Goal: Task Accomplishment & Management: Manage account settings

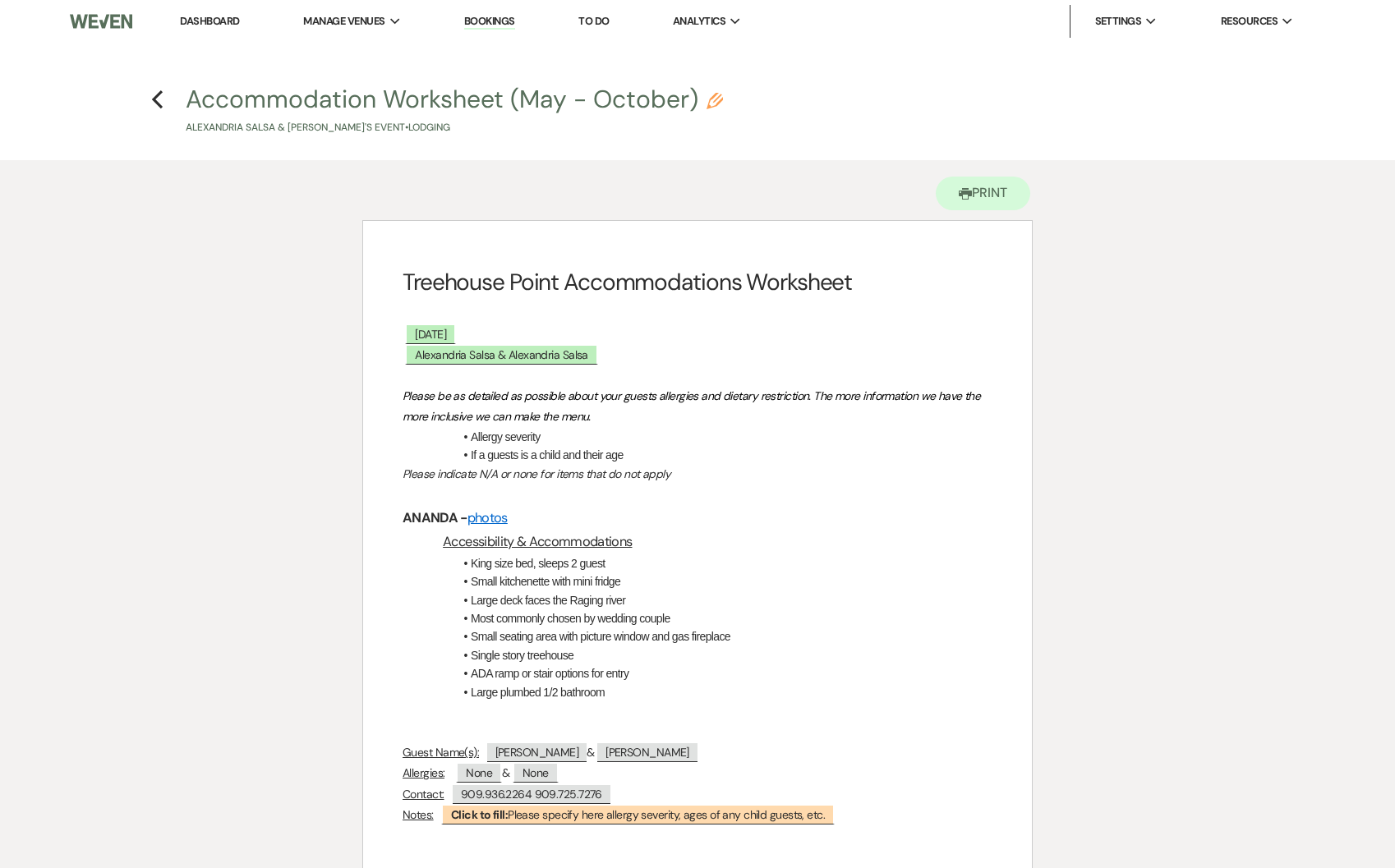
click at [230, 5] on li "Dashboard" at bounding box center [210, 21] width 76 height 32
click at [224, 17] on link "Dashboard" at bounding box center [210, 22] width 59 height 14
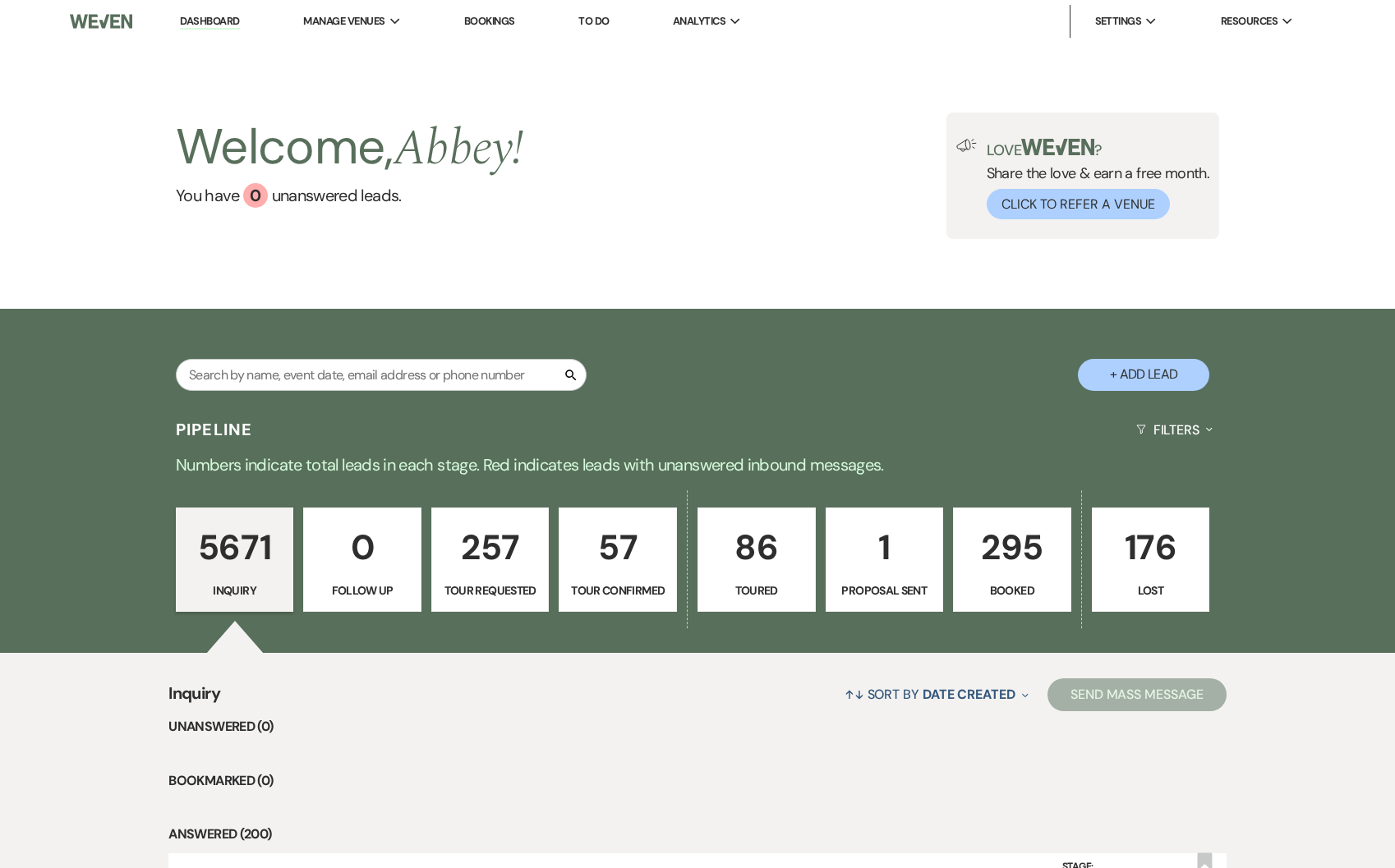
click at [1003, 539] on p "295" at bounding box center [1012, 547] width 97 height 55
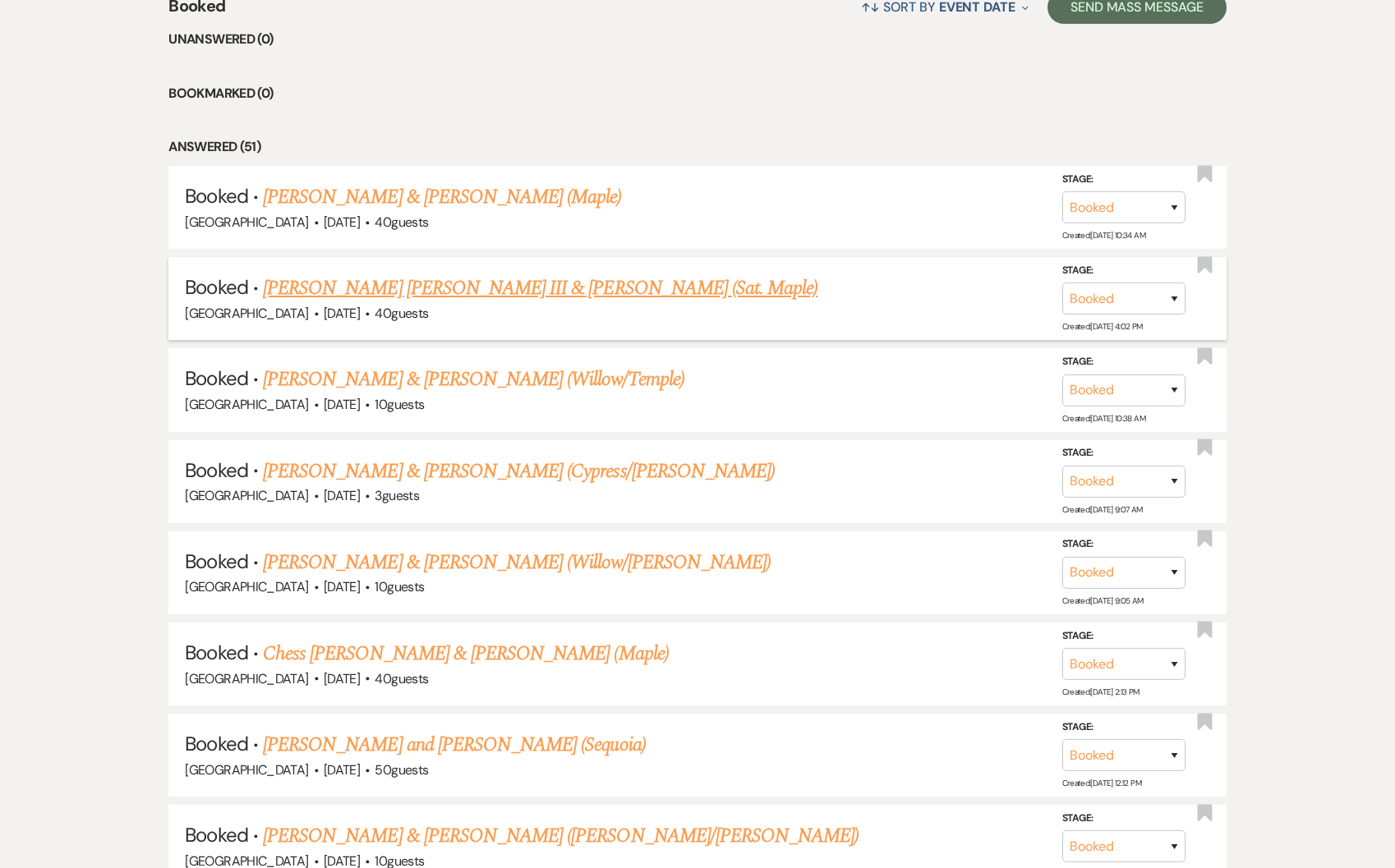
scroll to position [756, 0]
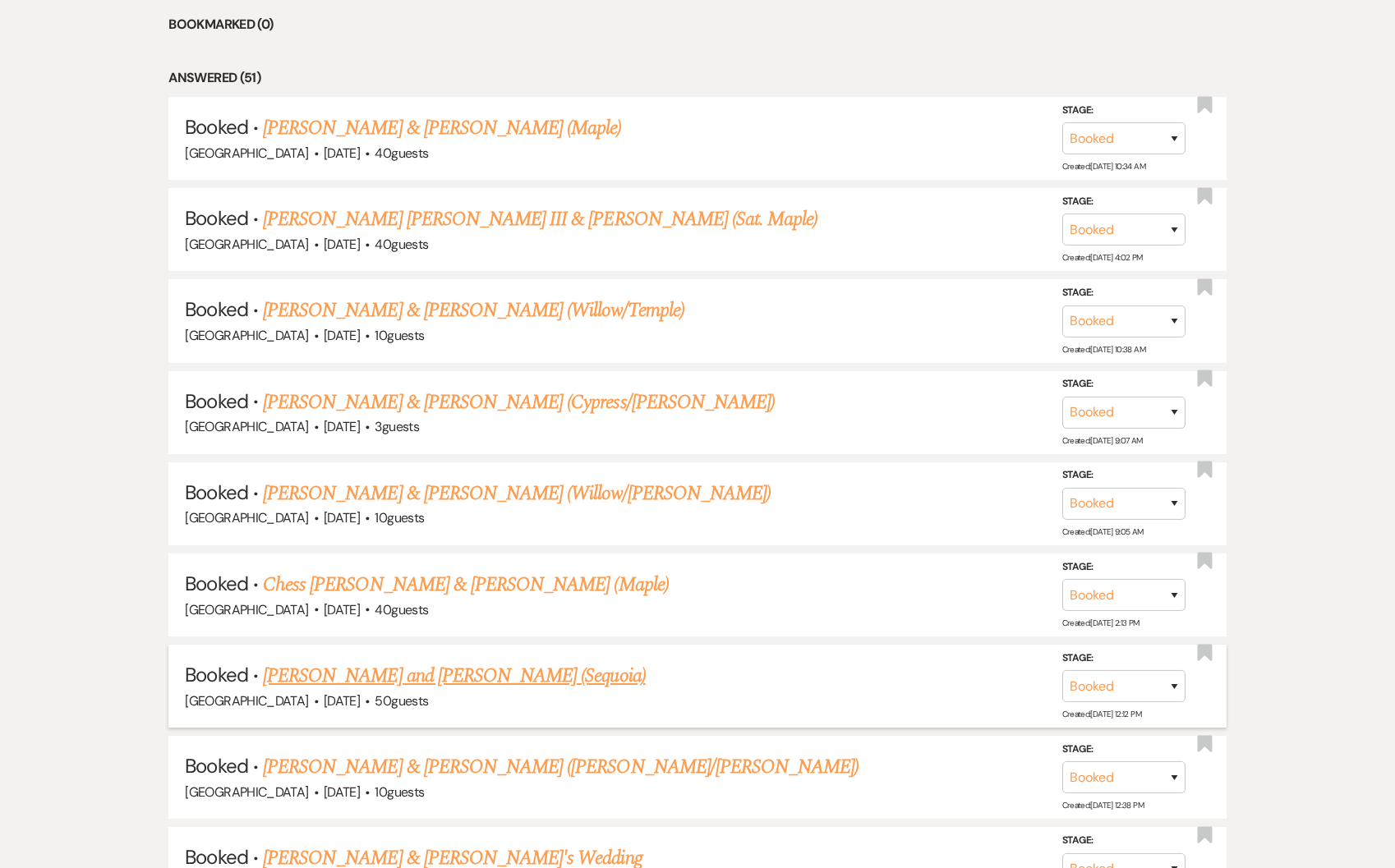
click at [444, 664] on link "[PERSON_NAME] and [PERSON_NAME] (Sequoia)" at bounding box center [454, 675] width 383 height 30
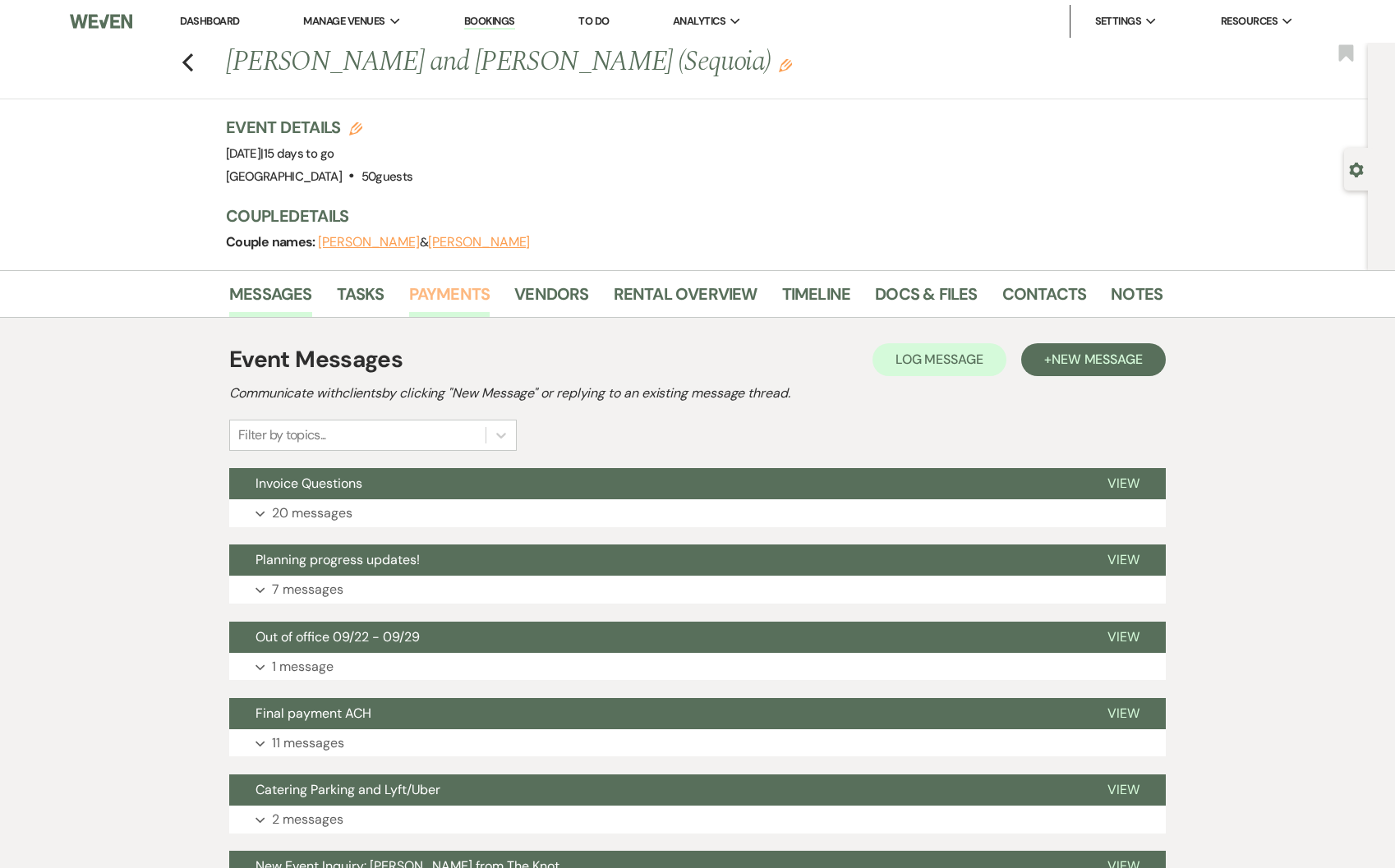
click at [437, 285] on link "Payments" at bounding box center [449, 299] width 81 height 36
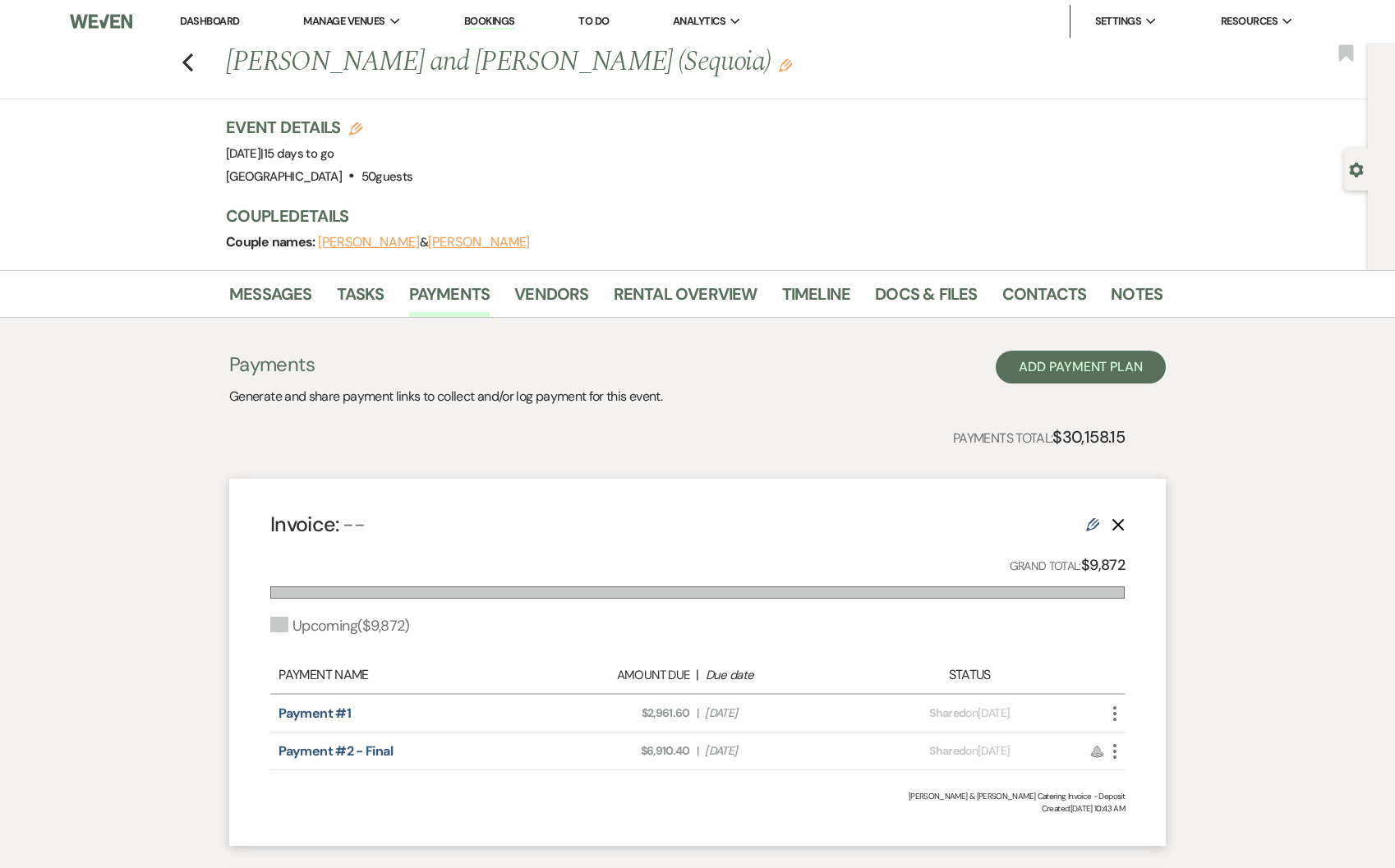
click at [215, 21] on link "Dashboard" at bounding box center [210, 22] width 59 height 14
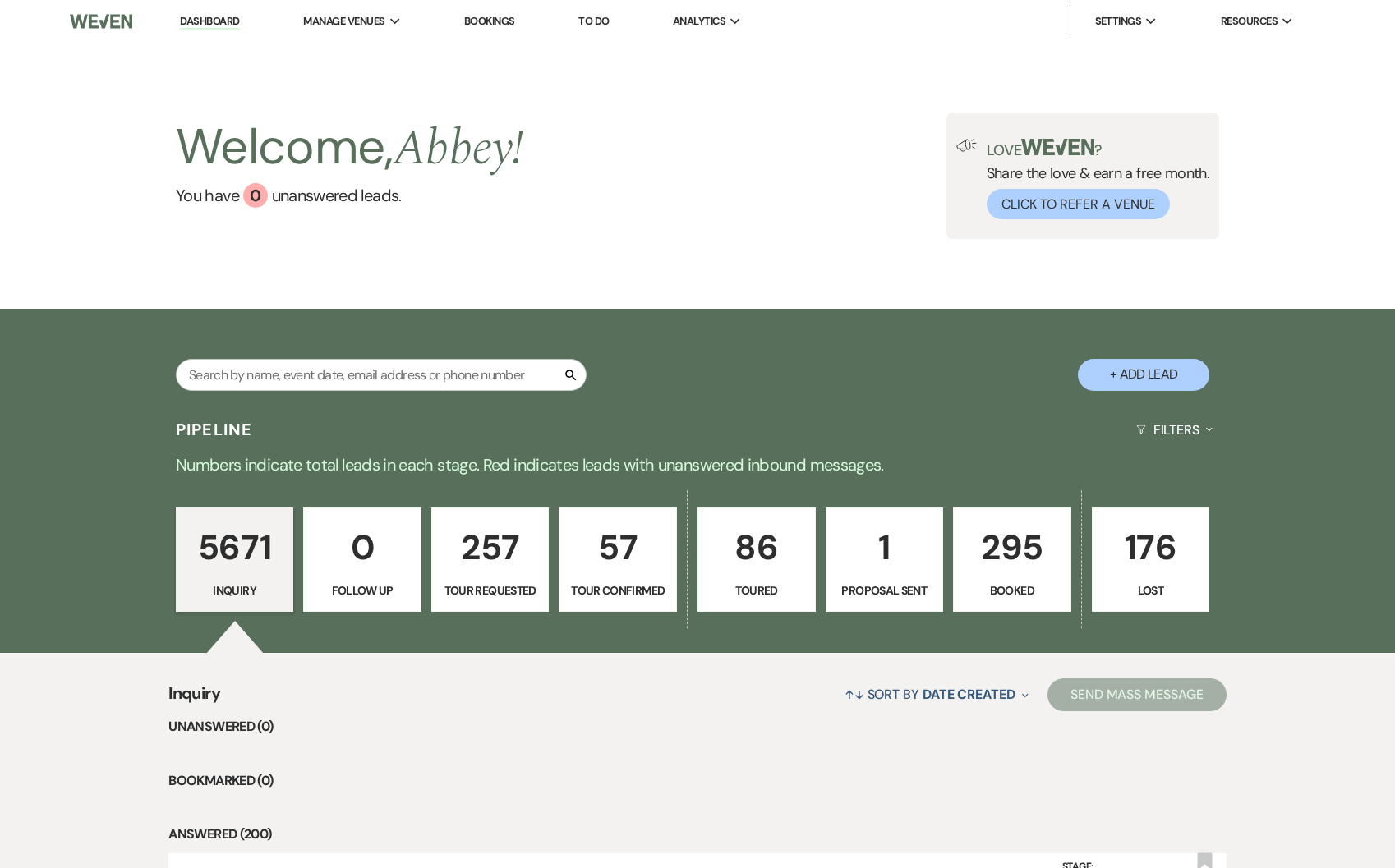
click at [1009, 548] on p "295" at bounding box center [1012, 547] width 97 height 55
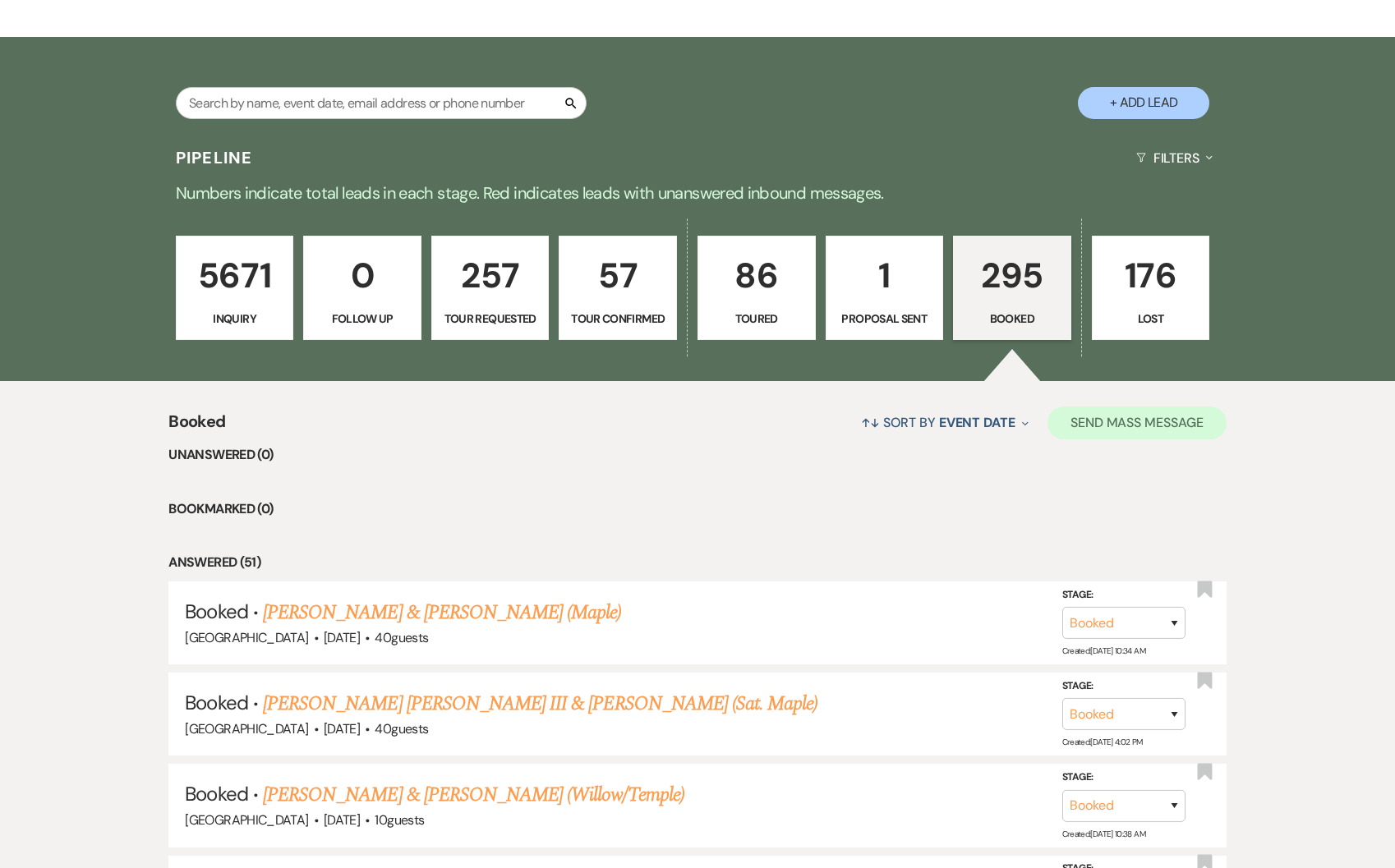
scroll to position [537, 0]
